Goal: Obtain resource: Download file/media

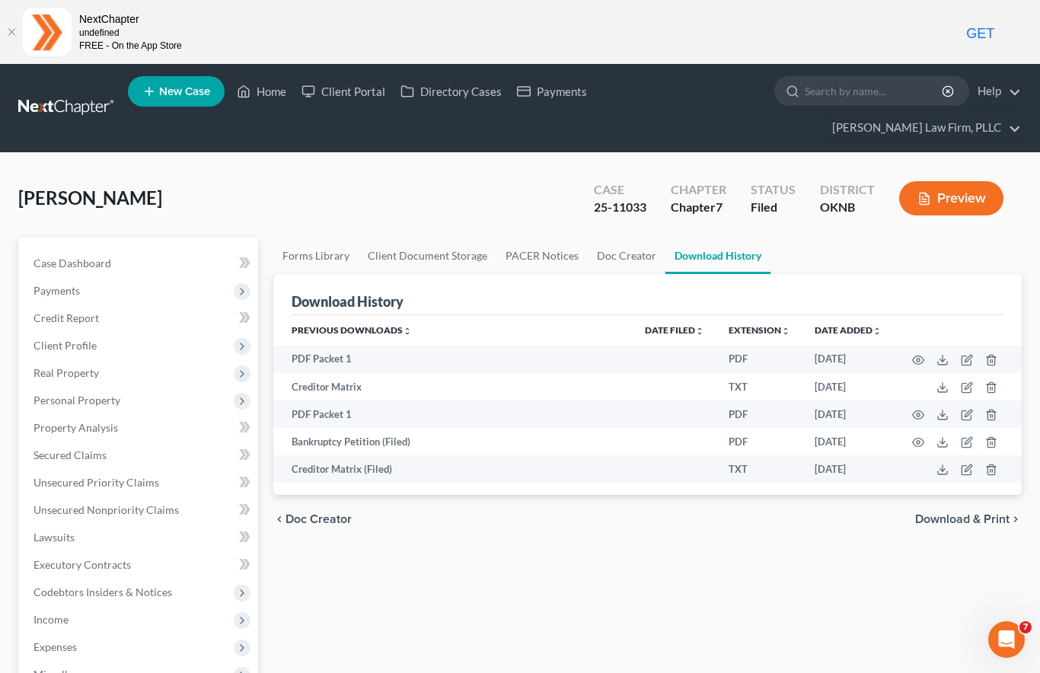
click at [269, 96] on link "Home" at bounding box center [261, 91] width 65 height 27
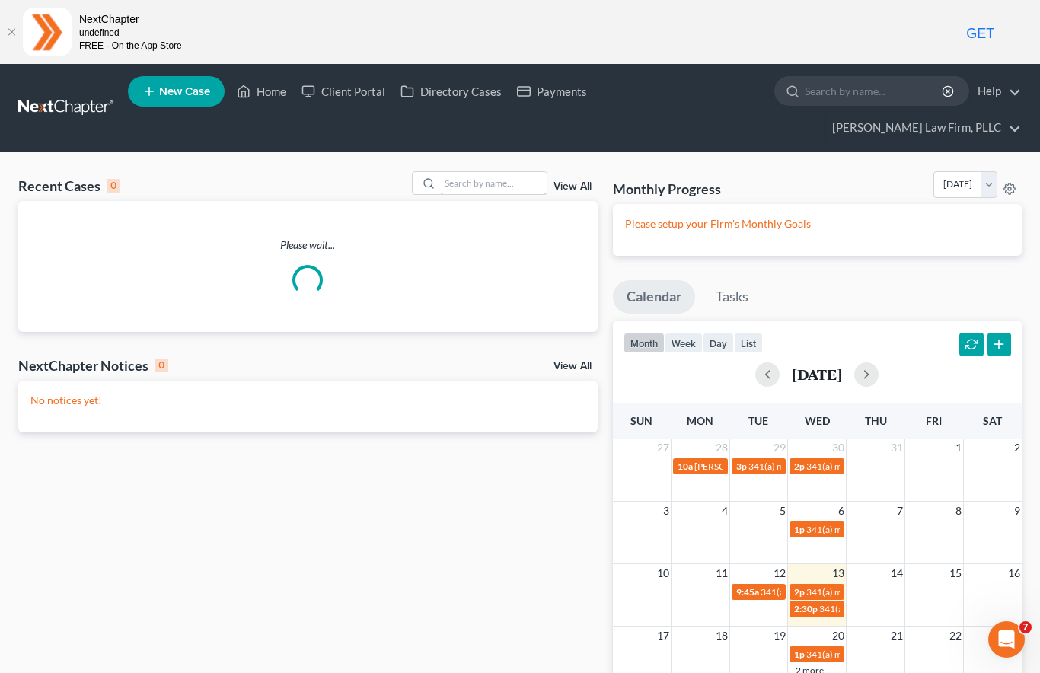
click at [470, 172] on input "search" at bounding box center [493, 183] width 107 height 22
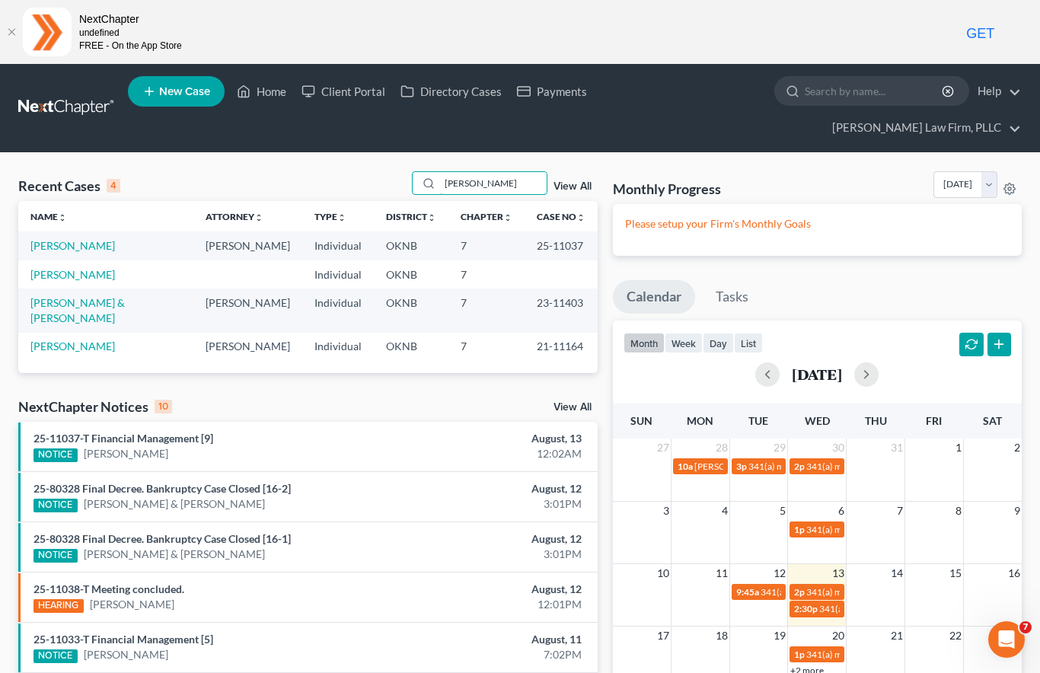
type input "[PERSON_NAME]"
click at [90, 239] on link "[PERSON_NAME]" at bounding box center [72, 245] width 85 height 13
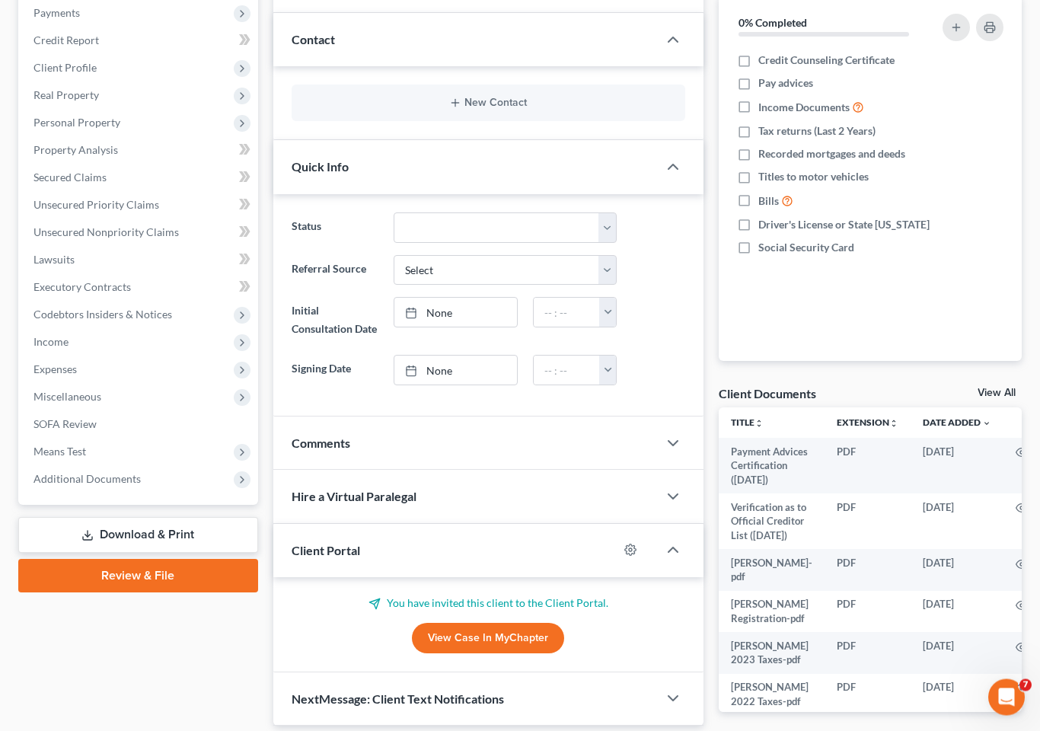
scroll to position [278, 0]
click at [165, 465] on span "Additional Documents" at bounding box center [139, 478] width 237 height 27
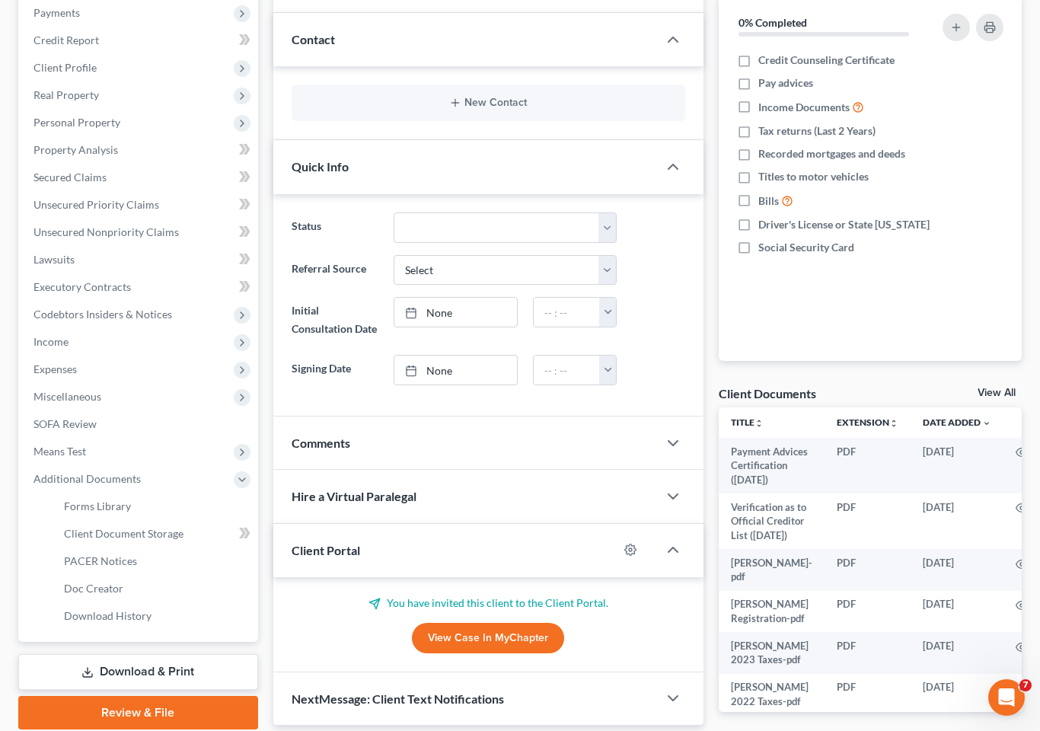
click at [166, 602] on link "Download History" at bounding box center [155, 615] width 206 height 27
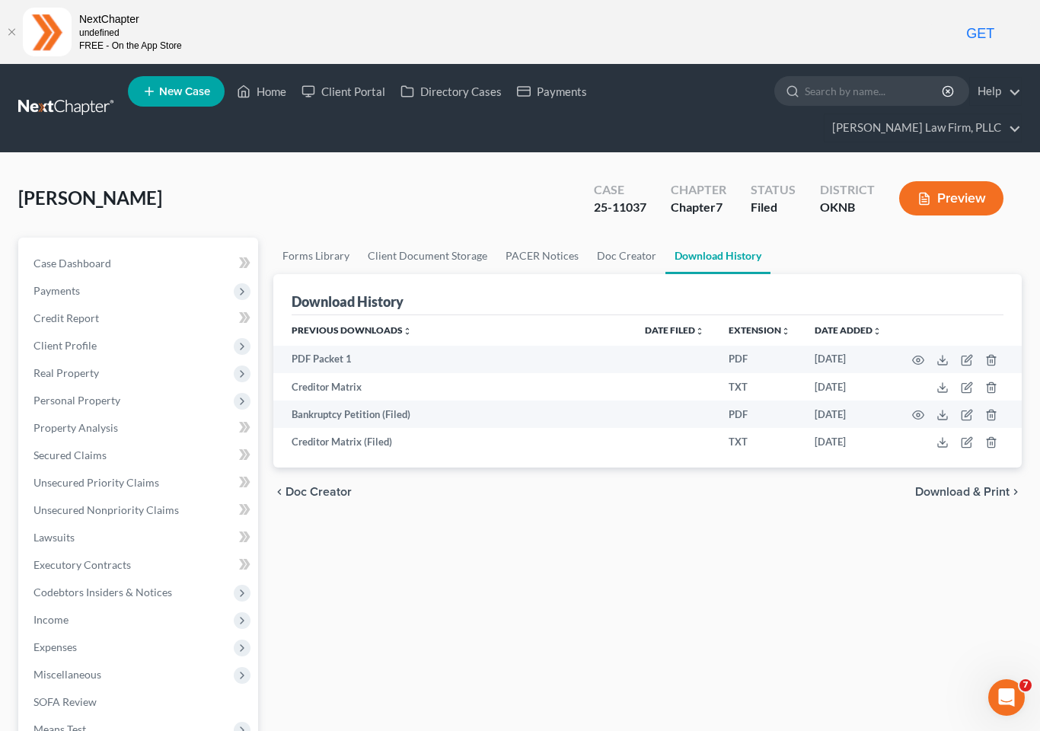
click at [388, 401] on td "Bankruptcy Petition (Filed)" at bounding box center [453, 414] width 360 height 27
click at [921, 409] on icon "button" at bounding box center [918, 415] width 12 height 12
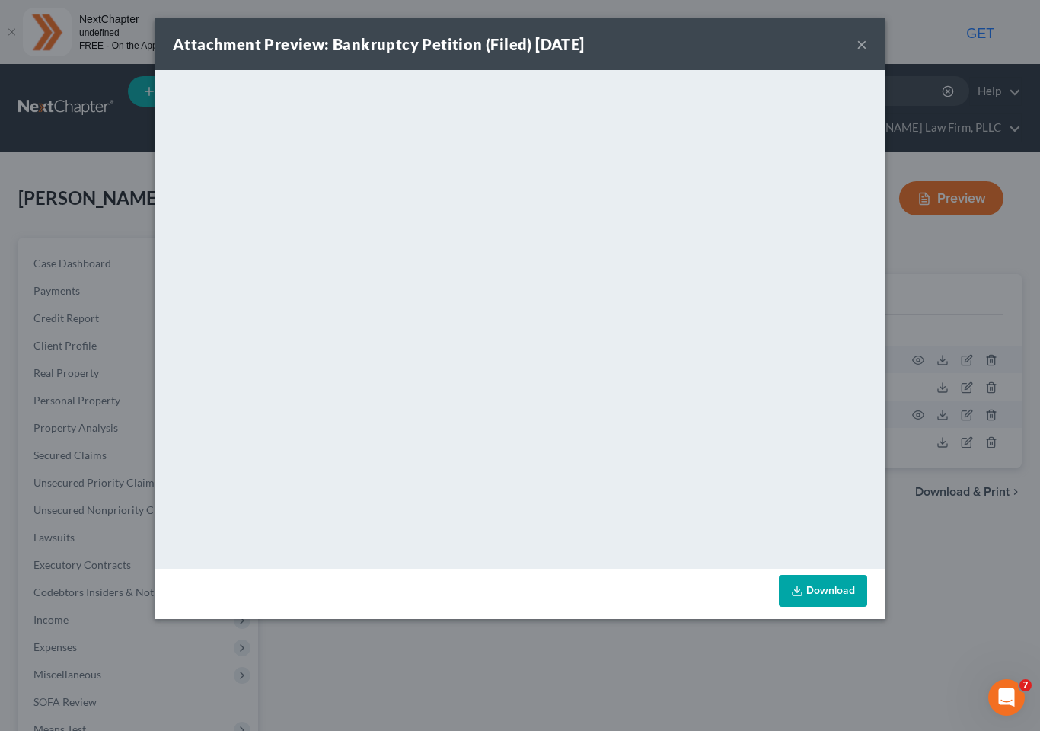
click at [823, 575] on link "Download" at bounding box center [823, 591] width 88 height 32
